Goal: Information Seeking & Learning: Find specific fact

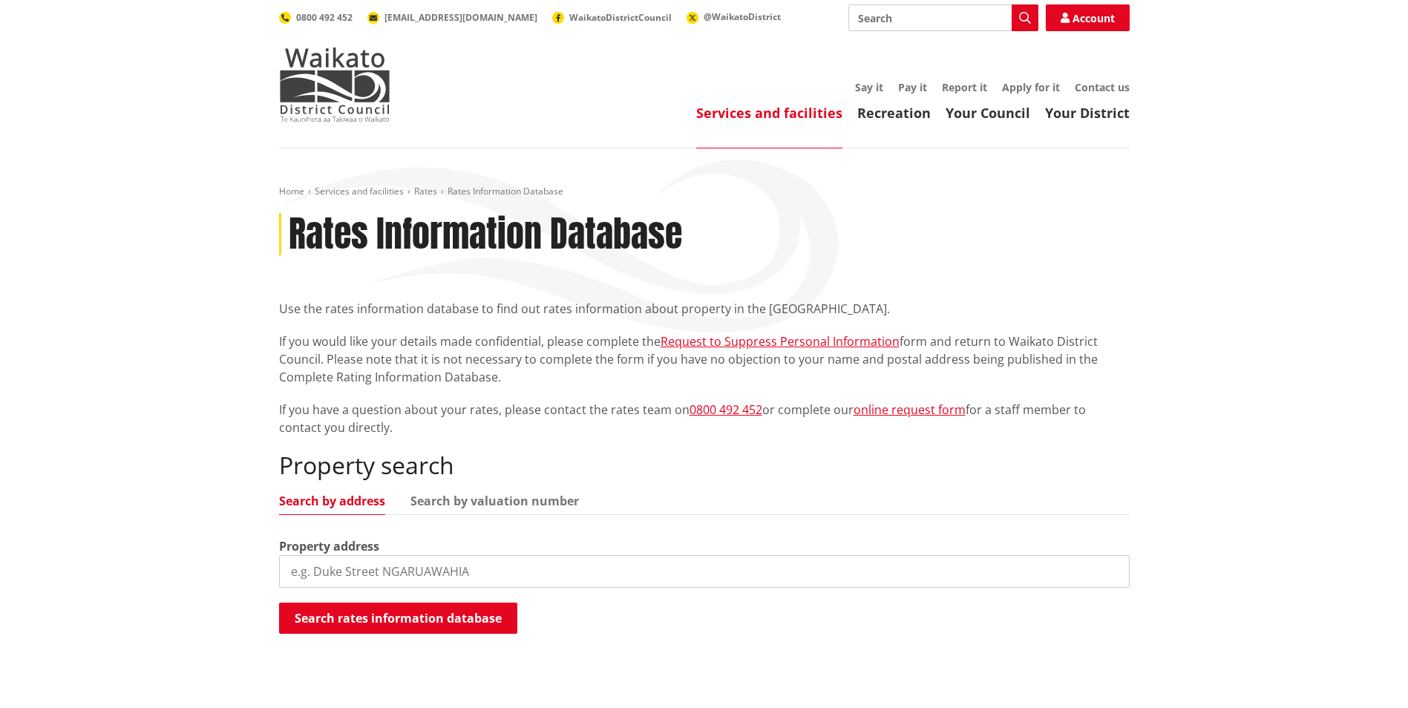
click at [438, 410] on input "search" at bounding box center [704, 571] width 851 height 33
type input "[STREET_ADDRESS]"
click at [399, 410] on input "[STREET_ADDRESS]" at bounding box center [704, 571] width 851 height 33
click at [467, 410] on link "Search by valuation number" at bounding box center [494, 501] width 168 height 12
drag, startPoint x: 419, startPoint y: 573, endPoint x: 269, endPoint y: 548, distance: 151.3
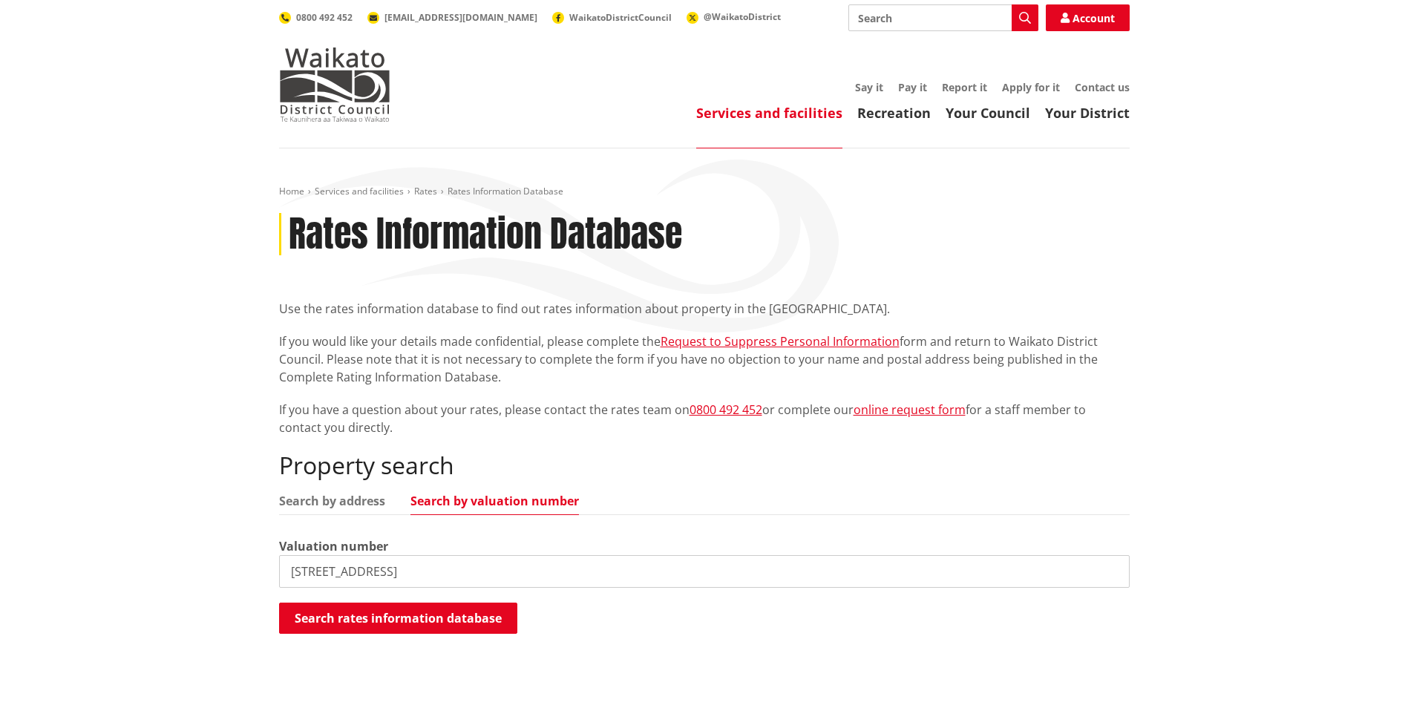
click at [269, 410] on div "Home Services and facilities Rates Rates Information Database Rates Information…" at bounding box center [704, 418] width 873 height 465
click at [387, 410] on input "search" at bounding box center [704, 571] width 851 height 33
paste input "0628207502"
click at [407, 410] on button "Search rates information database" at bounding box center [398, 618] width 238 height 31
click at [293, 410] on input "0628207502" at bounding box center [704, 571] width 851 height 33
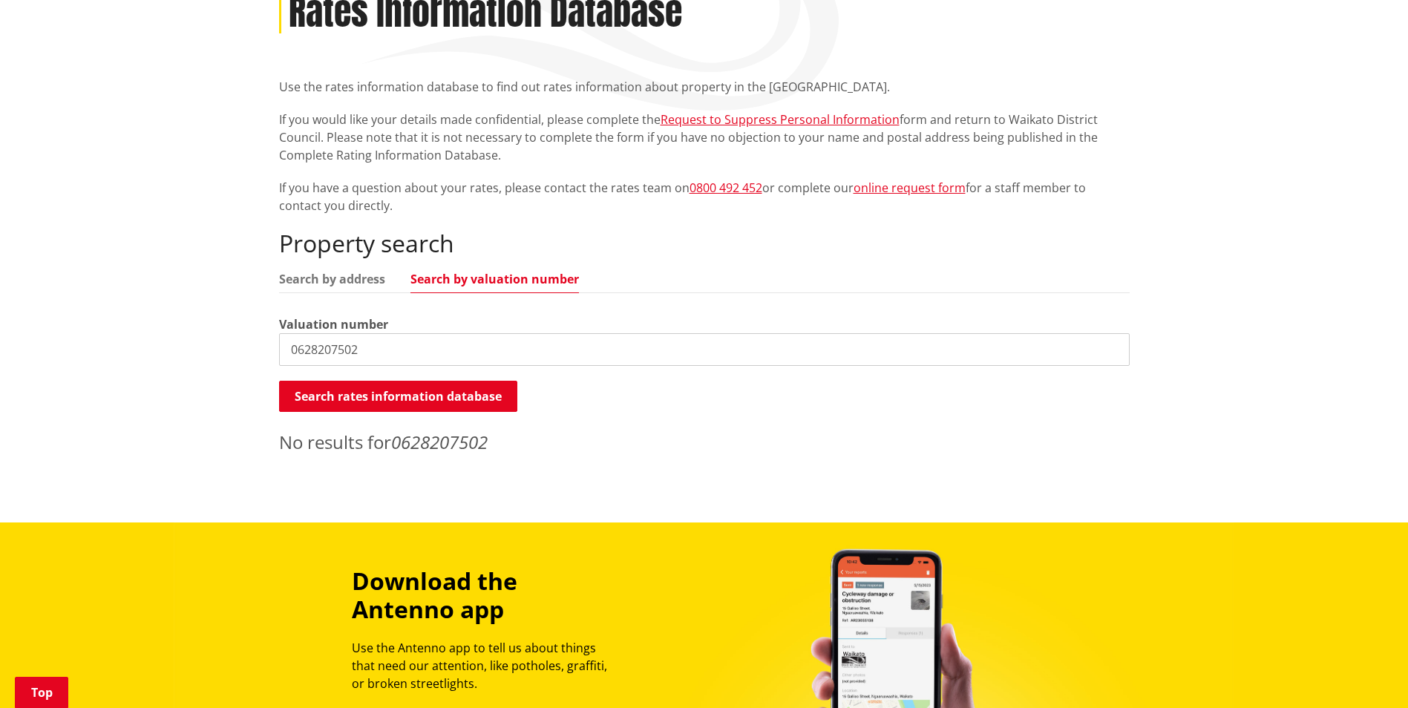
scroll to position [223, 0]
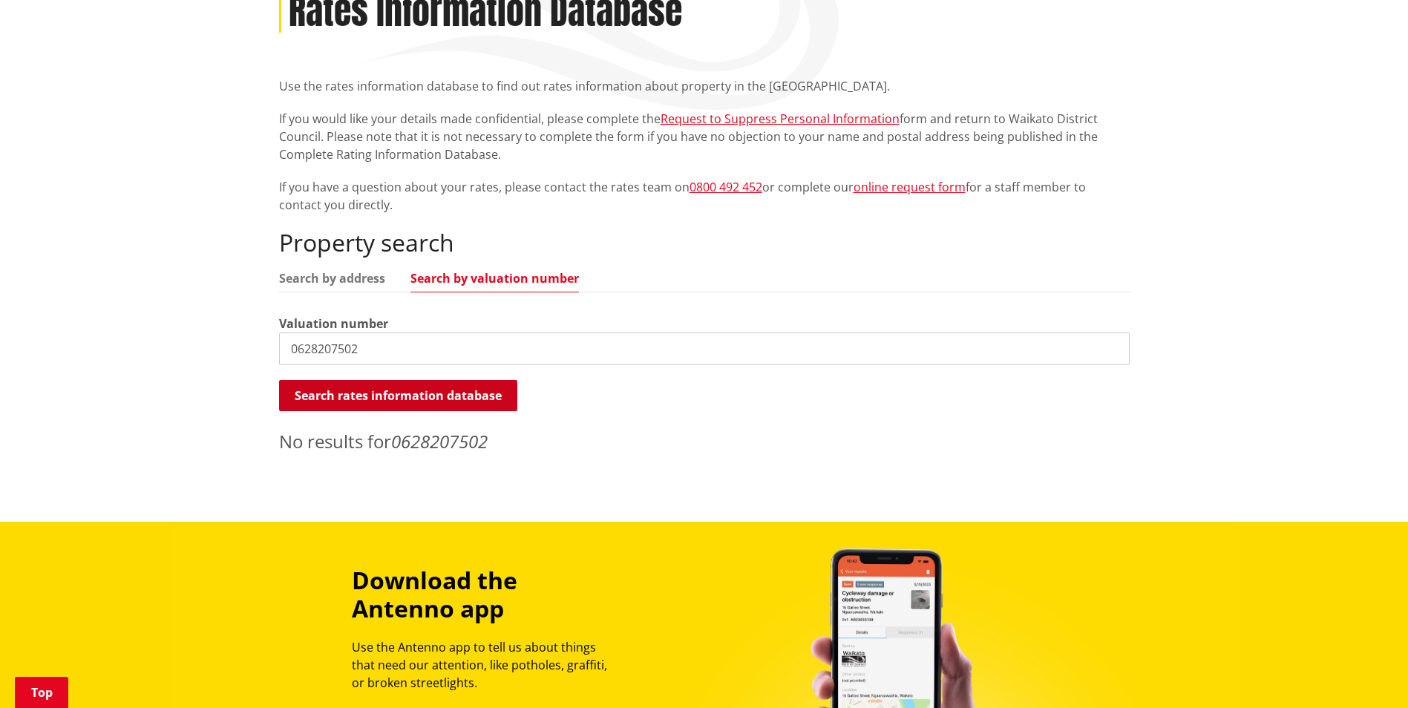
type input "0628207502"
click at [488, 391] on button "Search rates information database" at bounding box center [398, 395] width 238 height 31
click at [561, 410] on div "Home Services and facilities Rates Rates Information Database Rates Information…" at bounding box center [704, 224] width 1408 height 596
